Goal: Information Seeking & Learning: Compare options

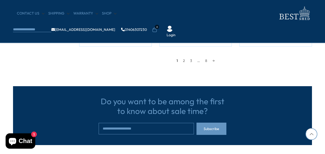
scroll to position [524, 0]
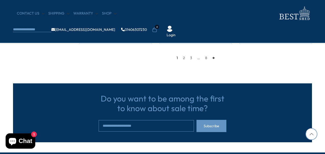
click at [212, 58] on link "→" at bounding box center [213, 58] width 7 height 8
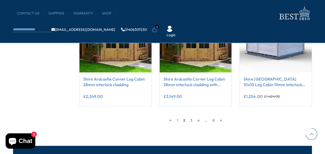
scroll to position [461, 0]
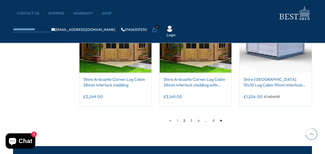
click at [222, 120] on link "→" at bounding box center [220, 121] width 7 height 8
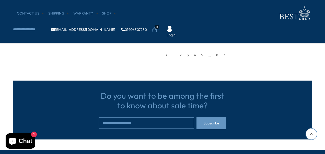
scroll to position [527, 0]
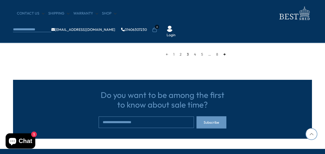
click at [224, 55] on link "→" at bounding box center [224, 55] width 7 height 8
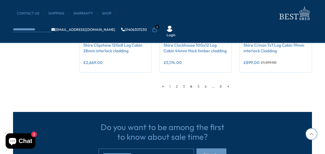
scroll to position [494, 0]
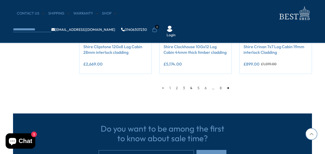
click at [228, 88] on link "→" at bounding box center [227, 88] width 7 height 8
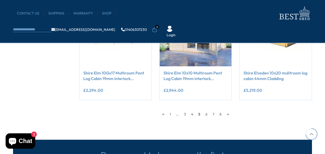
scroll to position [470, 0]
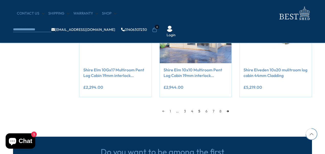
click at [230, 112] on link "→" at bounding box center [227, 112] width 7 height 8
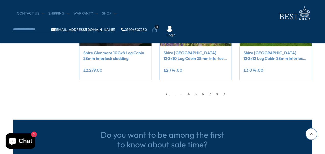
scroll to position [488, 0]
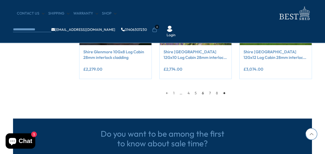
click at [225, 94] on link "→" at bounding box center [223, 93] width 7 height 8
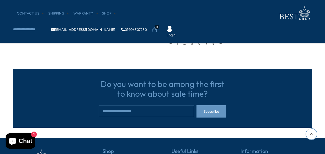
scroll to position [541, 0]
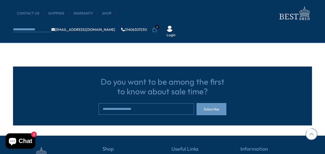
click at [219, 40] on link "→" at bounding box center [220, 41] width 7 height 8
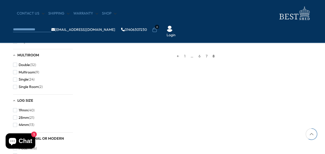
scroll to position [304, 0]
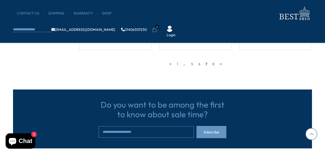
scroll to position [519, 0]
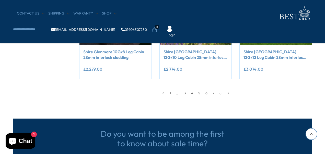
scroll to position [473, 0]
